Goal: Navigation & Orientation: Understand site structure

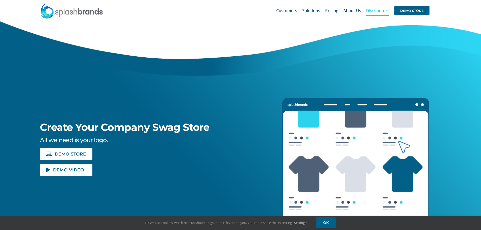
click at [379, 10] on span "Distributors" at bounding box center [377, 11] width 23 height 4
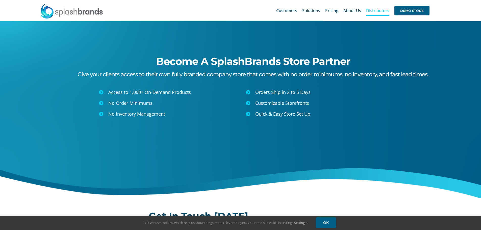
click at [349, 10] on span "About Us" at bounding box center [353, 11] width 18 height 4
click at [288, 9] on span "Customers" at bounding box center [286, 11] width 21 height 4
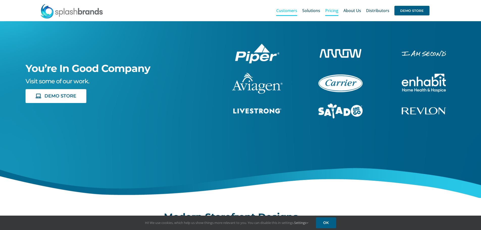
click at [329, 9] on span "Pricing" at bounding box center [331, 11] width 13 height 4
